Goal: Check status

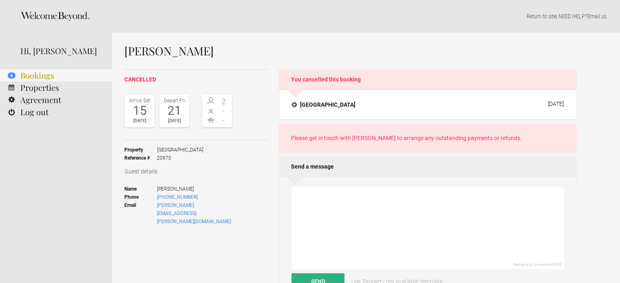
click at [22, 72] on link "8 Bookings" at bounding box center [56, 75] width 112 height 12
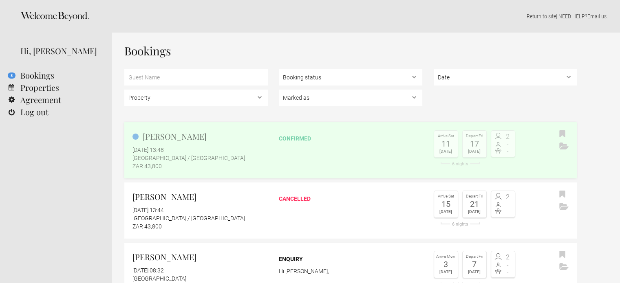
click at [158, 140] on h2 "[PERSON_NAME]" at bounding box center [199, 136] width 135 height 12
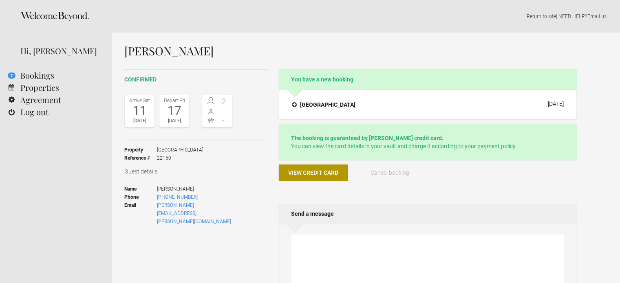
click at [293, 174] on span "View credit card" at bounding box center [313, 173] width 50 height 7
